Goal: Transaction & Acquisition: Purchase product/service

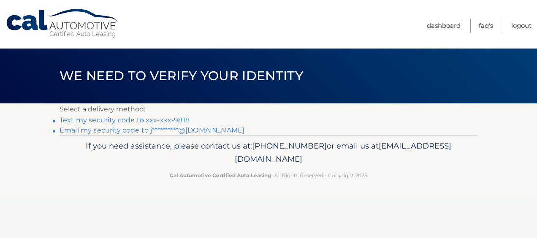
click at [117, 121] on link "Text my security code to xxx-xxx-9818" at bounding box center [124, 120] width 130 height 8
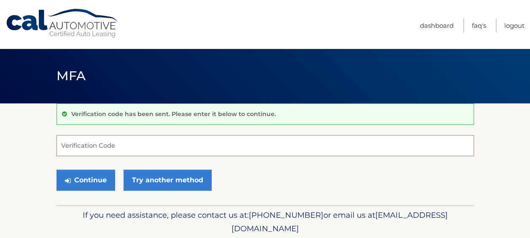
click at [120, 148] on input "Verification Code" at bounding box center [266, 145] width 418 height 21
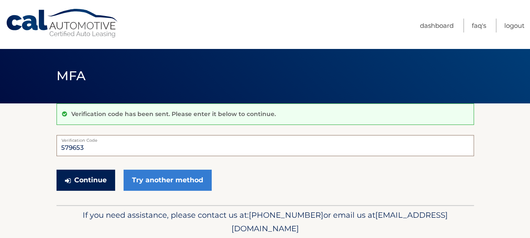
type input "579653"
click at [98, 175] on button "Continue" at bounding box center [86, 180] width 59 height 21
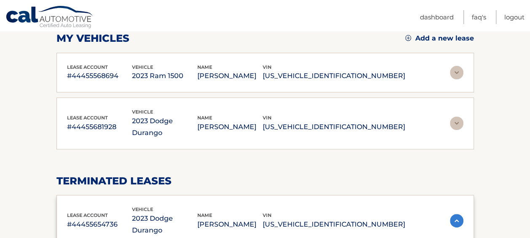
scroll to position [125, 0]
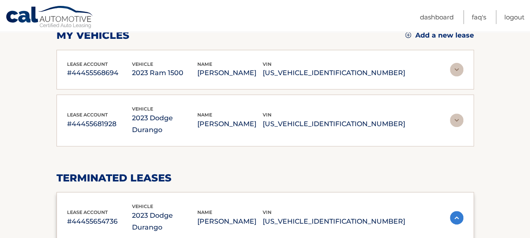
click at [456, 69] on img at bounding box center [456, 69] width 13 height 13
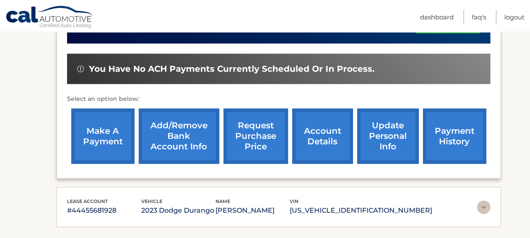
scroll to position [248, 0]
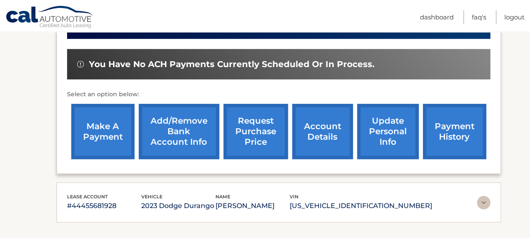
click at [110, 130] on link "make a payment" at bounding box center [102, 131] width 63 height 55
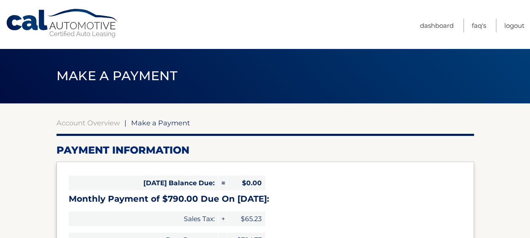
select select "NDZlMmQ3NGItYWUwNi00ZjYwLTg4NTMtMzRhNTQ4NmFlMGE1"
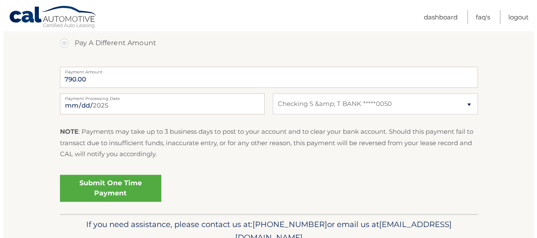
scroll to position [328, 0]
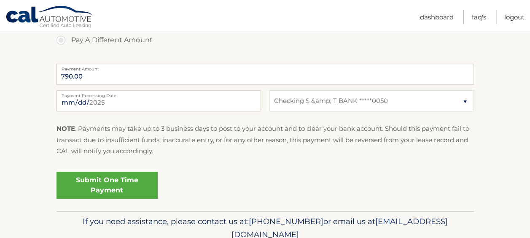
click at [121, 189] on link "Submit One Time Payment" at bounding box center [107, 185] width 101 height 27
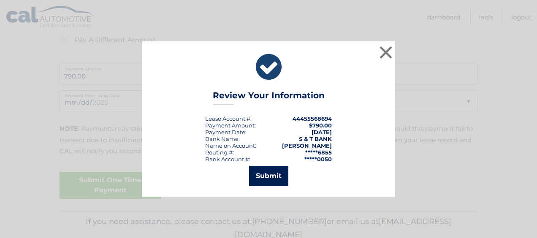
click at [257, 175] on button "Submit" at bounding box center [268, 176] width 39 height 20
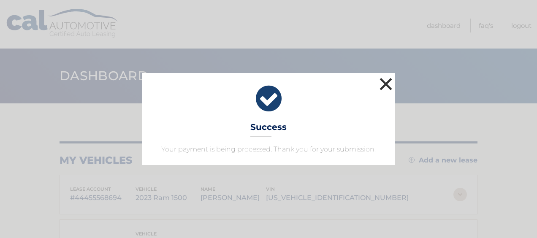
click at [382, 86] on button "×" at bounding box center [385, 84] width 17 height 17
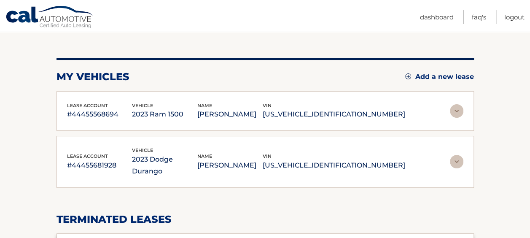
scroll to position [92, 0]
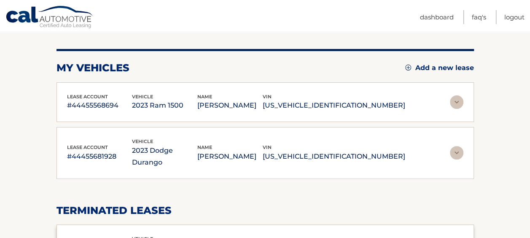
click at [457, 146] on img at bounding box center [456, 152] width 13 height 13
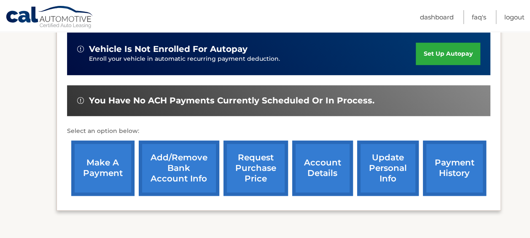
scroll to position [257, 0]
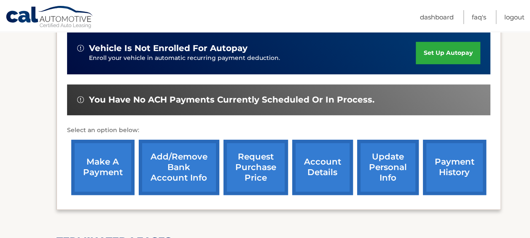
click at [100, 173] on link "make a payment" at bounding box center [102, 167] width 63 height 55
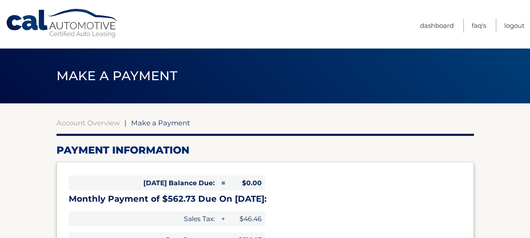
select select "N2U5NzEyZTEtMzc0My00OWQ2LTllNjQtNjAyZGFjOTVmOWFm"
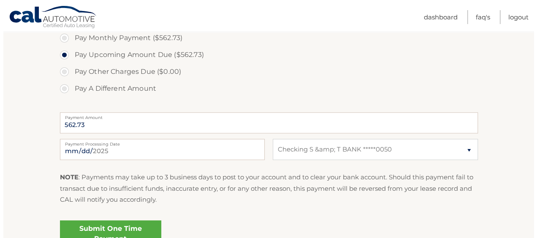
scroll to position [295, 0]
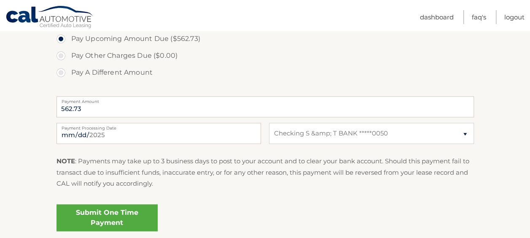
click at [103, 222] on link "Submit One Time Payment" at bounding box center [107, 217] width 101 height 27
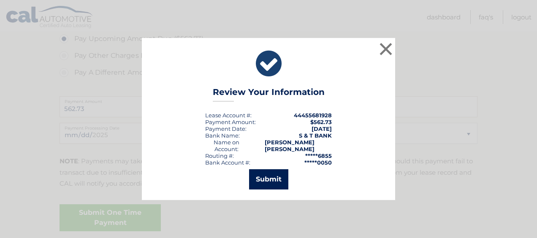
click at [269, 176] on button "Submit" at bounding box center [268, 179] width 39 height 20
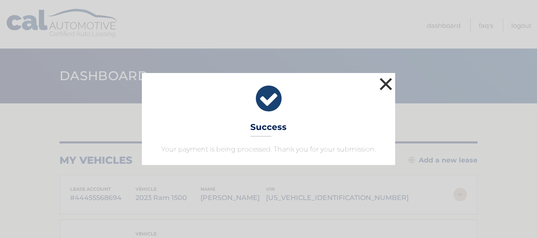
click at [386, 81] on button "×" at bounding box center [385, 84] width 17 height 17
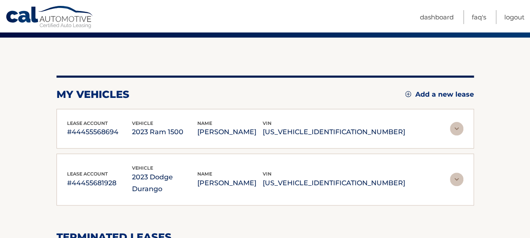
scroll to position [75, 0]
